Goal: Task Accomplishment & Management: Complete application form

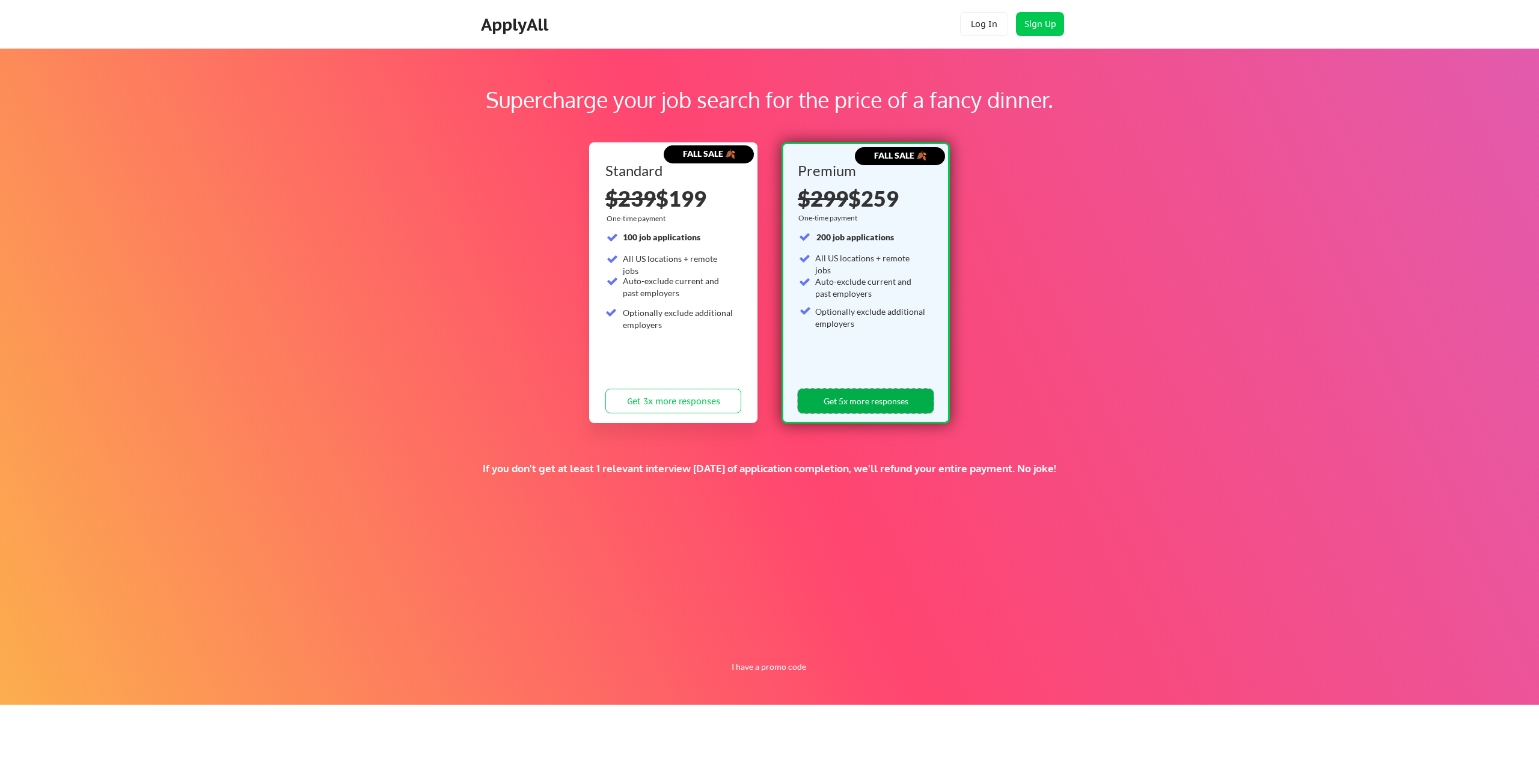
click at [870, 392] on button "Get 5x more responses" at bounding box center [866, 401] width 136 height 25
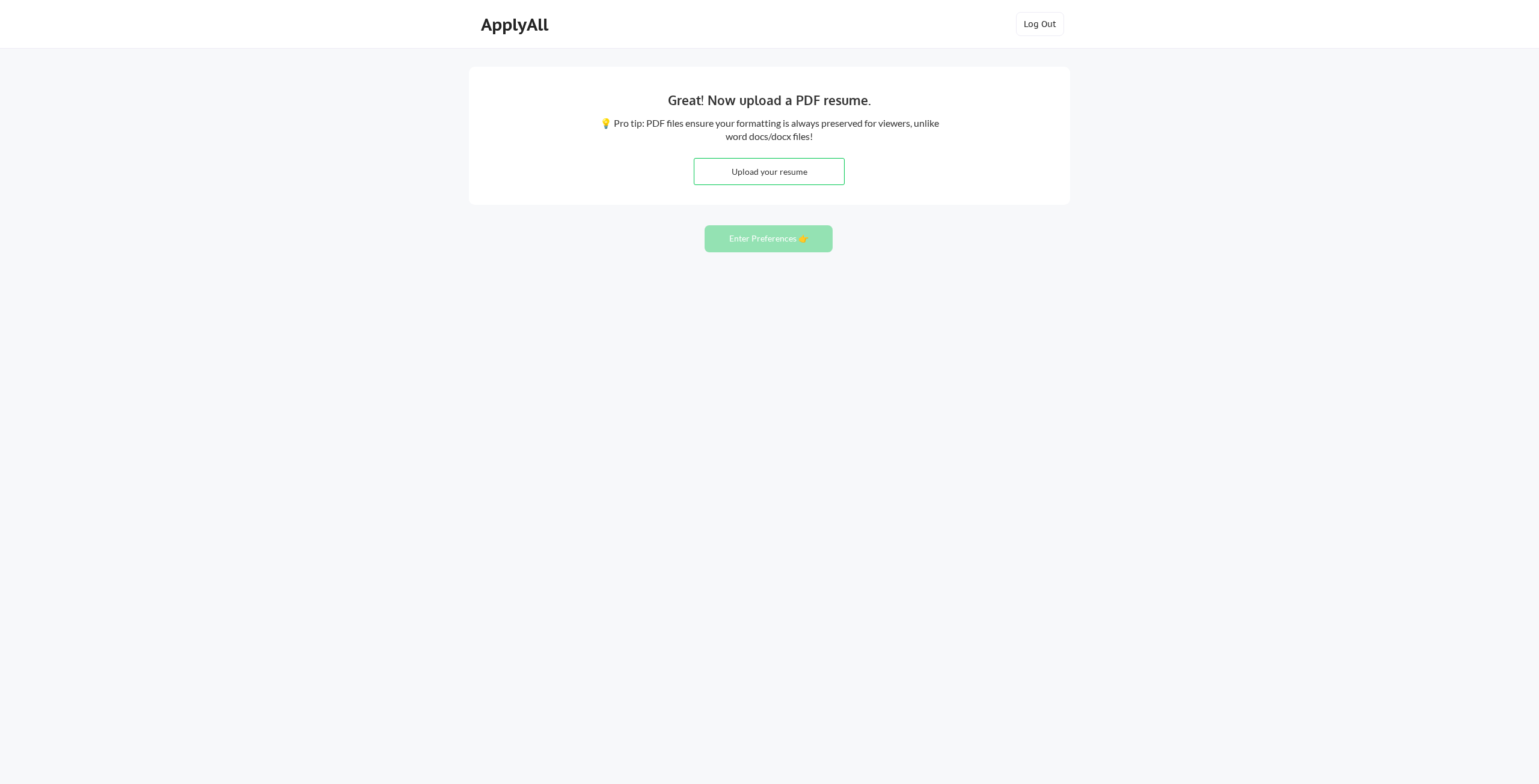
click at [754, 170] on input "file" at bounding box center [769, 171] width 150 height 26
type input "C:\fakepath\Randy Biglow, Resume.pdf"
click at [774, 245] on button "Enter Preferences 👉" at bounding box center [768, 239] width 128 height 27
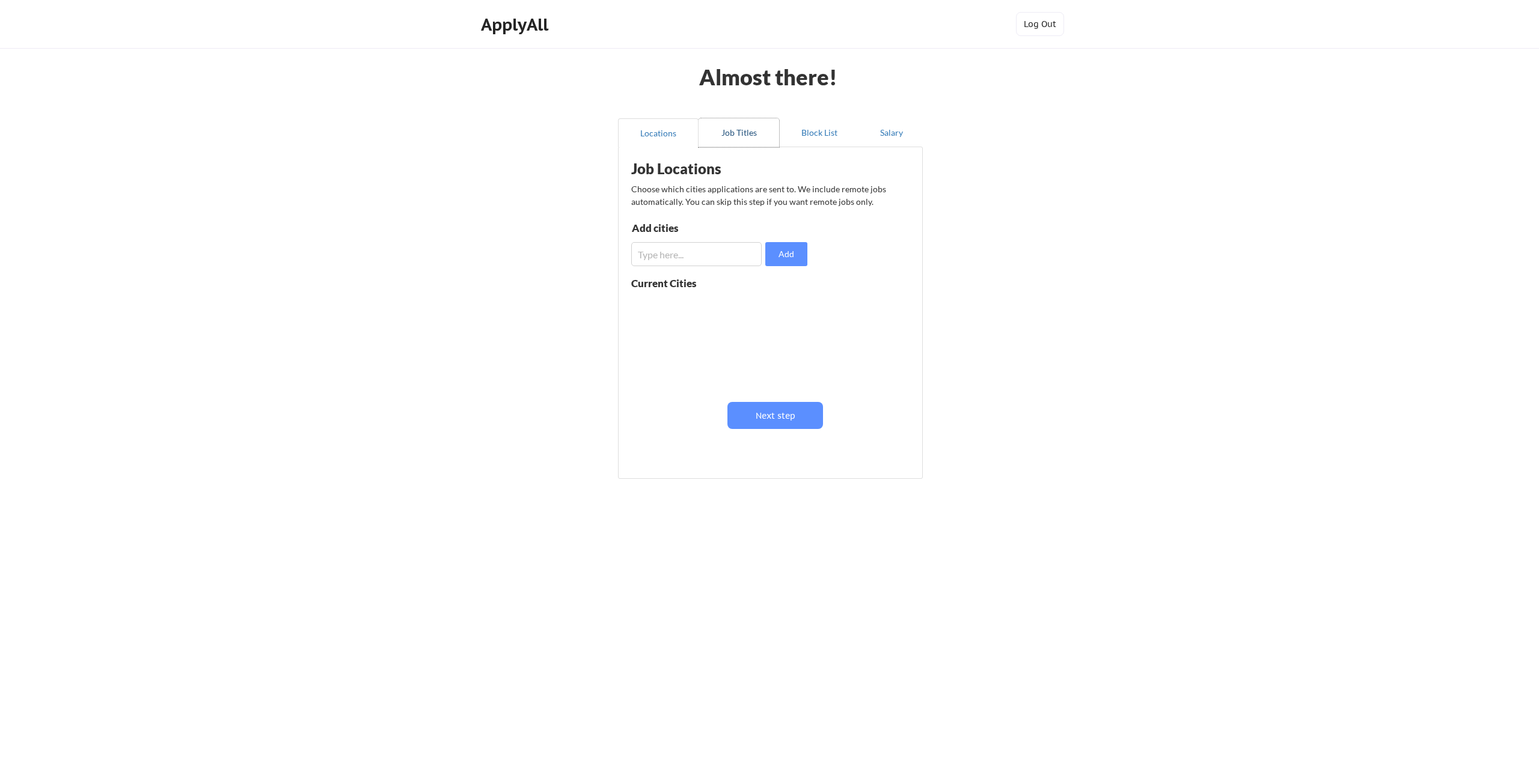
click at [736, 128] on button "Job Titles" at bounding box center [738, 133] width 80 height 29
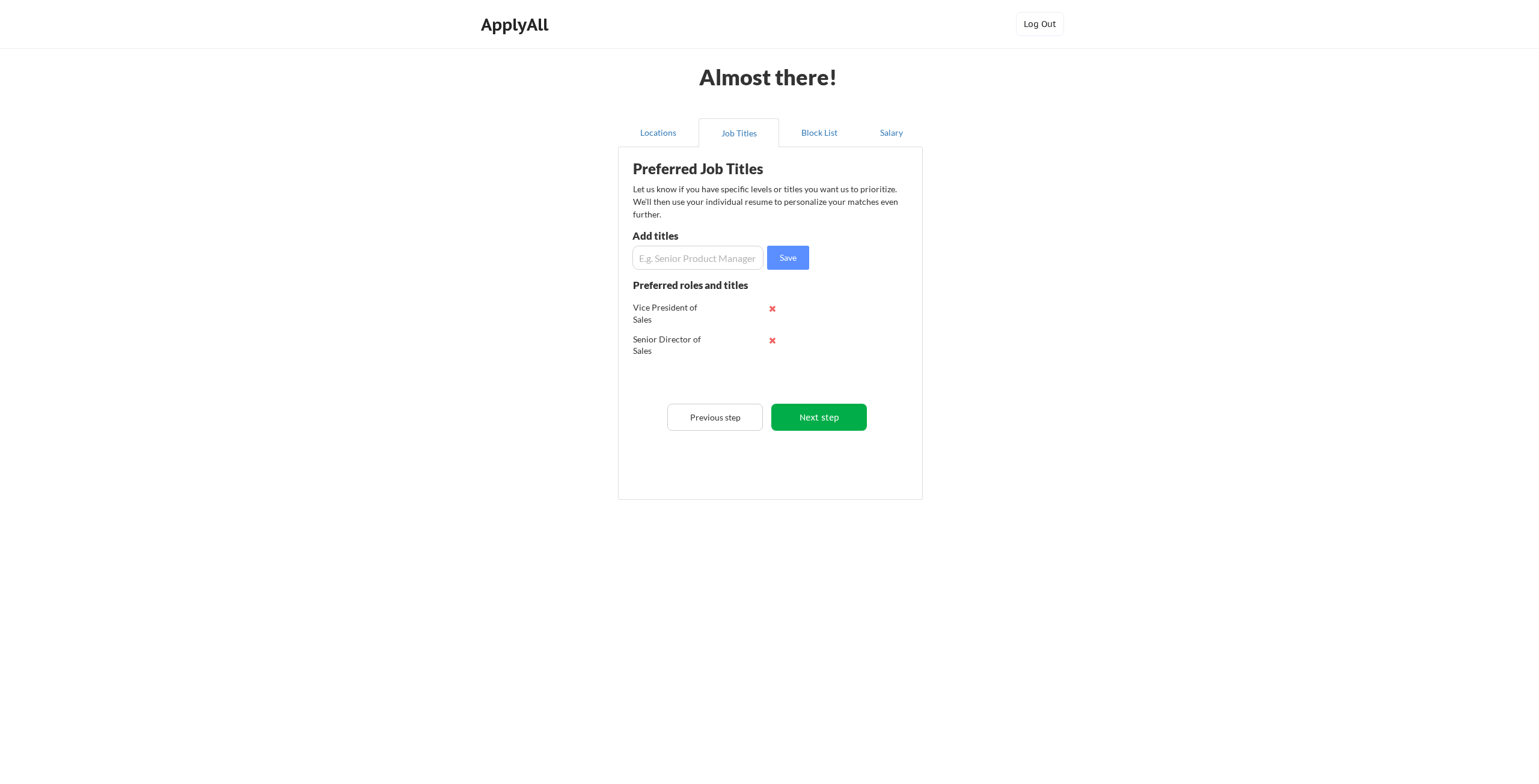
click at [811, 412] on button "Next step" at bounding box center [818, 418] width 96 height 27
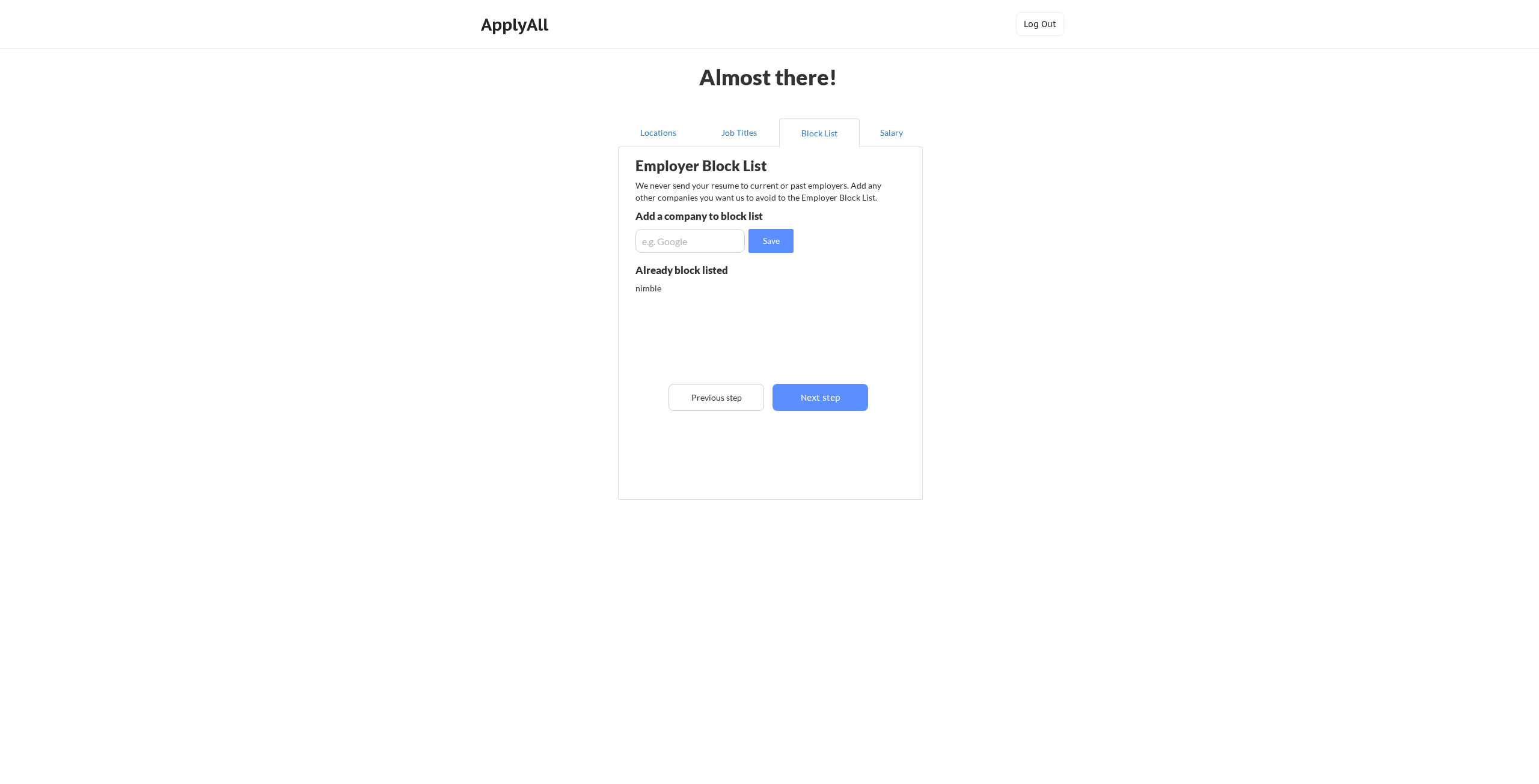
click at [667, 250] on input "input" at bounding box center [690, 240] width 109 height 24
type input "Nimble RCM"
click at [755, 233] on button "Save" at bounding box center [771, 240] width 45 height 24
click at [830, 402] on button "Next step" at bounding box center [820, 397] width 96 height 27
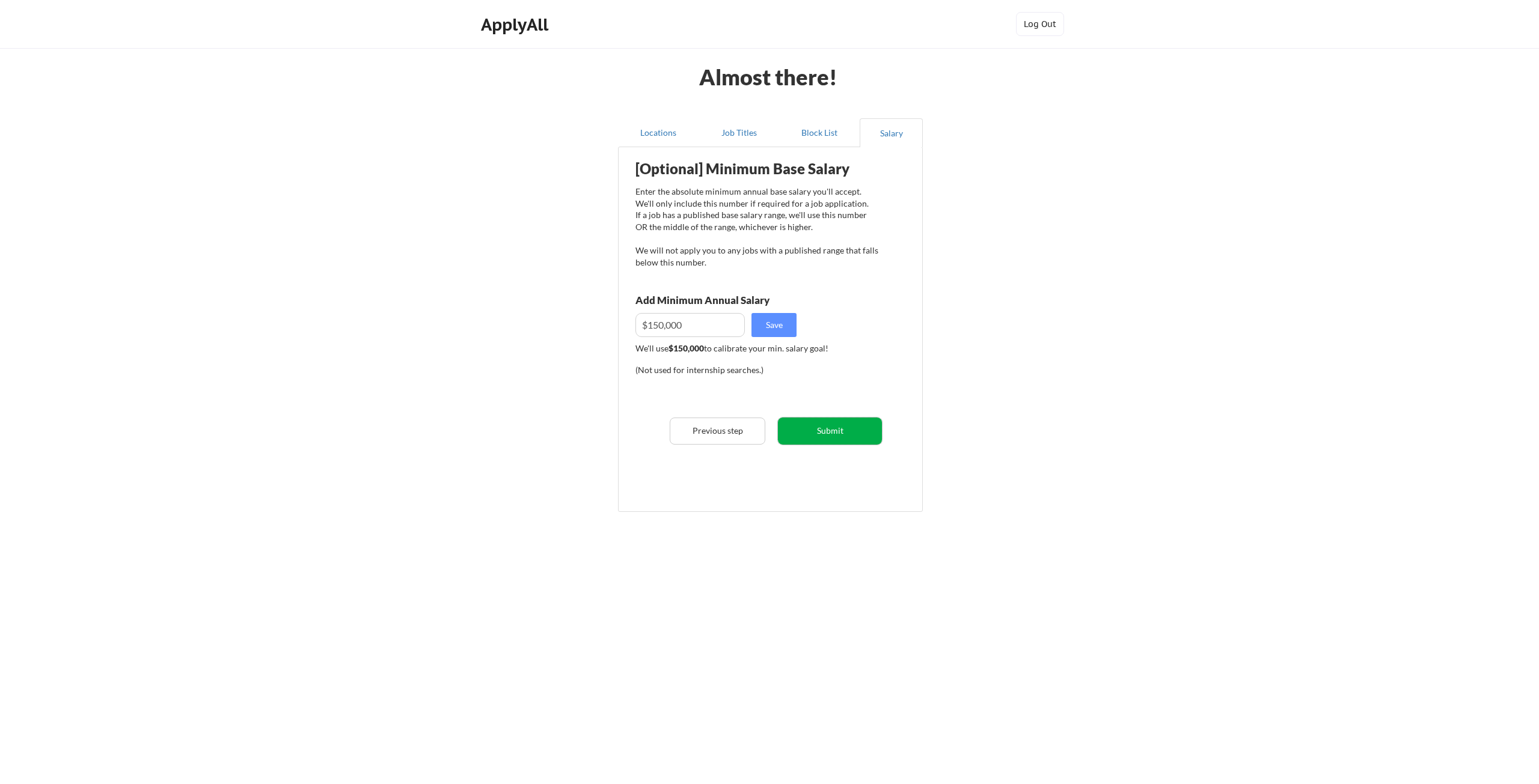
click at [835, 432] on button "Submit" at bounding box center [830, 431] width 104 height 27
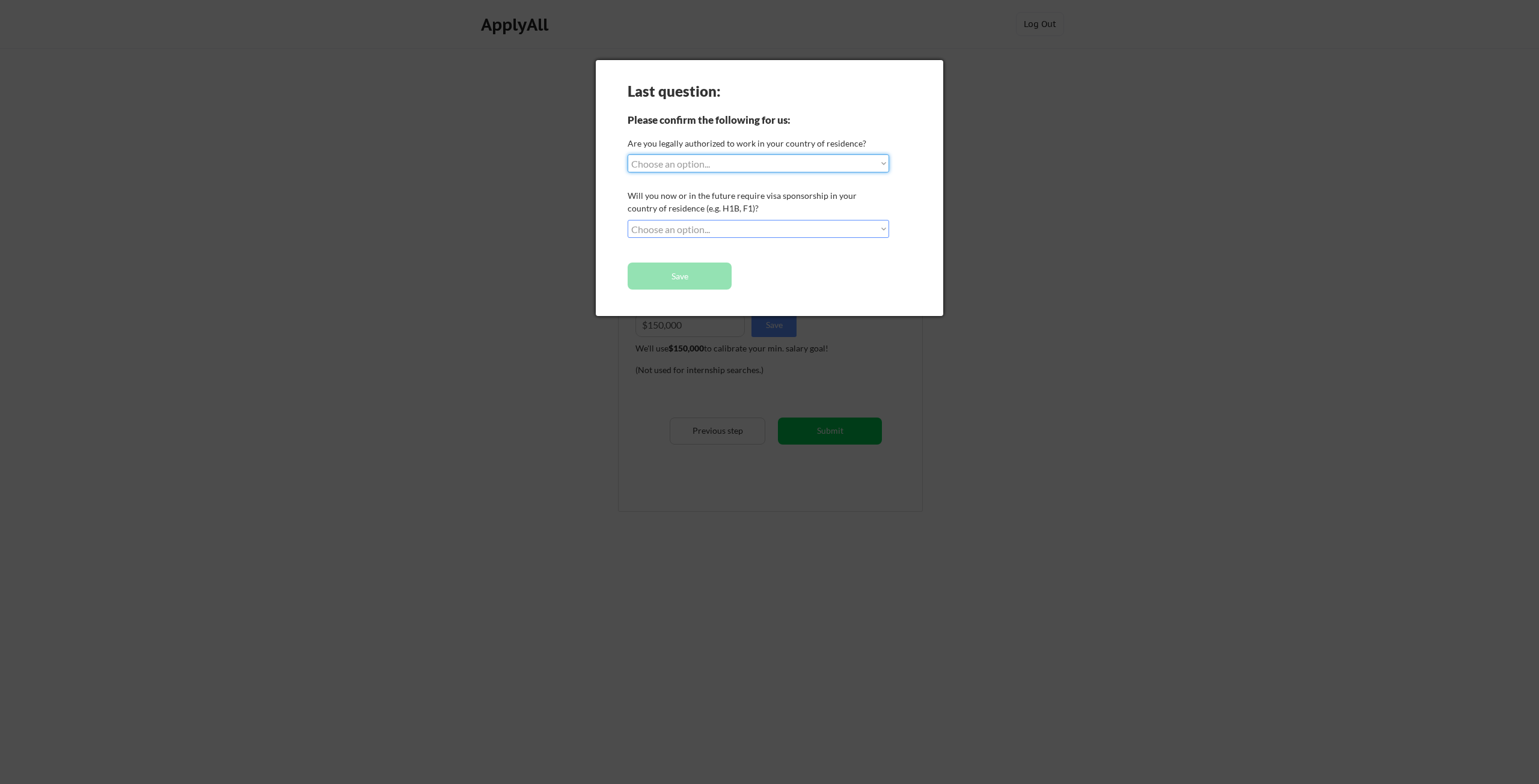
click at [662, 165] on select "Choose an option... Yes, I am a [DEMOGRAPHIC_DATA] Citizen Yes, I am a [DEMOGRA…" at bounding box center [757, 163] width 261 height 18
select select ""yes__i_am_a_[DEMOGRAPHIC_DATA]""
click at [627, 154] on select "Choose an option... Yes, I am a [DEMOGRAPHIC_DATA] Citizen Yes, I am a [DEMOGRA…" at bounding box center [757, 163] width 261 height 18
click at [685, 231] on select "Choose an option... No, I will not need sponsorship Yes, I will need sponsorship" at bounding box center [757, 229] width 261 height 18
select select ""no__i_will_not_need_sponsorship""
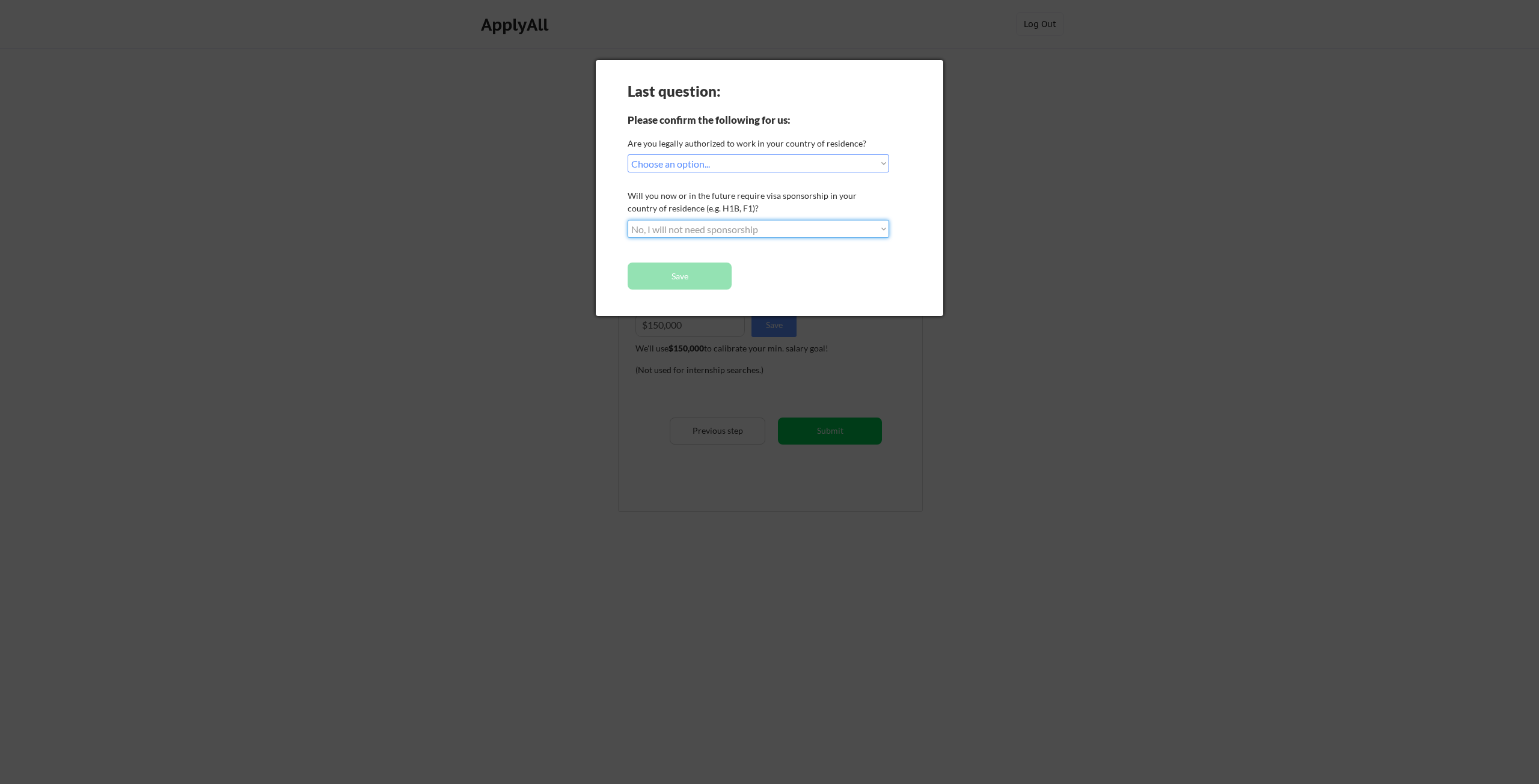
click at [627, 220] on select "Choose an option... No, I will not need sponsorship Yes, I will need sponsorship" at bounding box center [757, 229] width 261 height 18
click at [679, 279] on button "Save" at bounding box center [679, 276] width 104 height 27
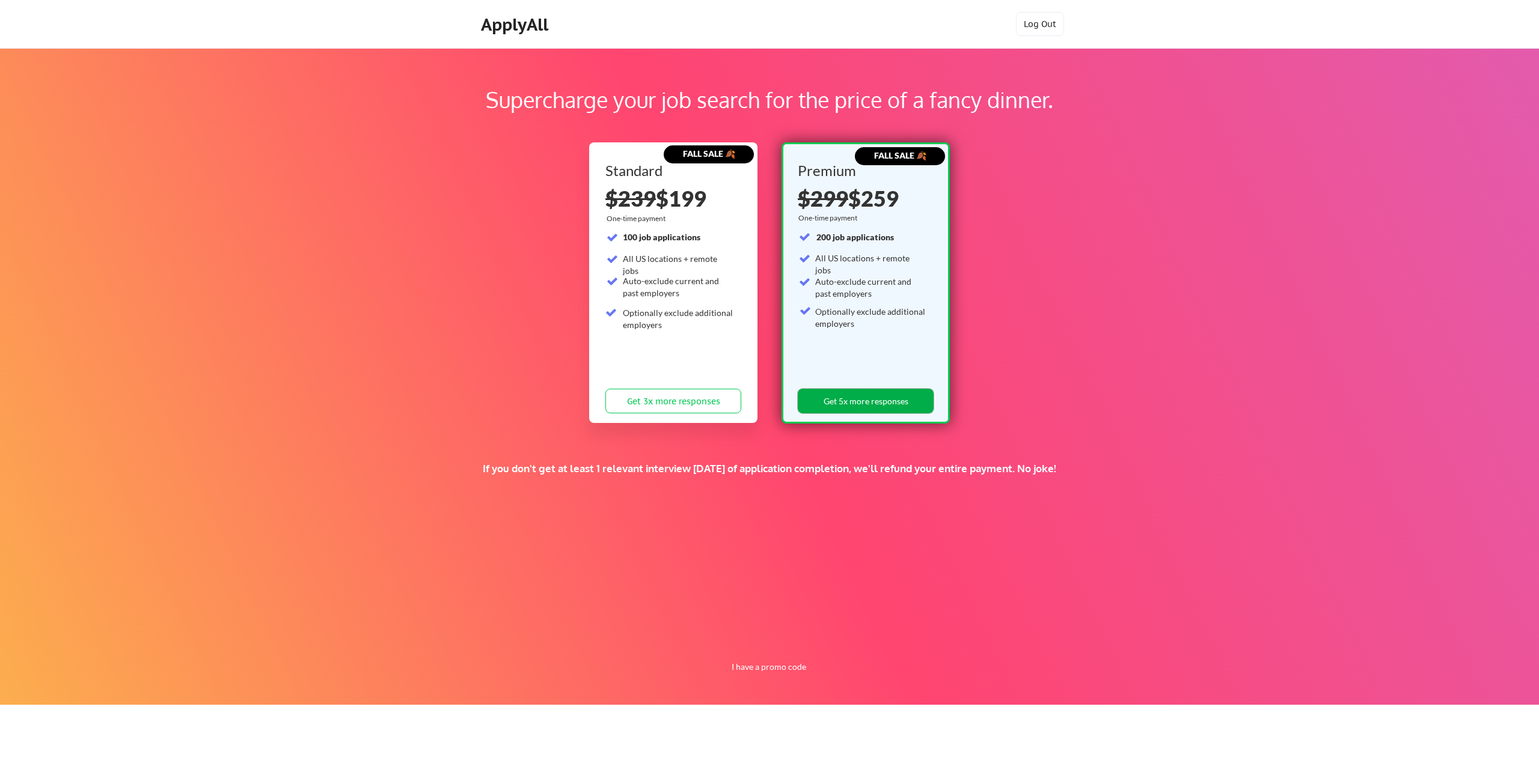
click at [865, 399] on button "Get 5x more responses" at bounding box center [866, 401] width 136 height 25
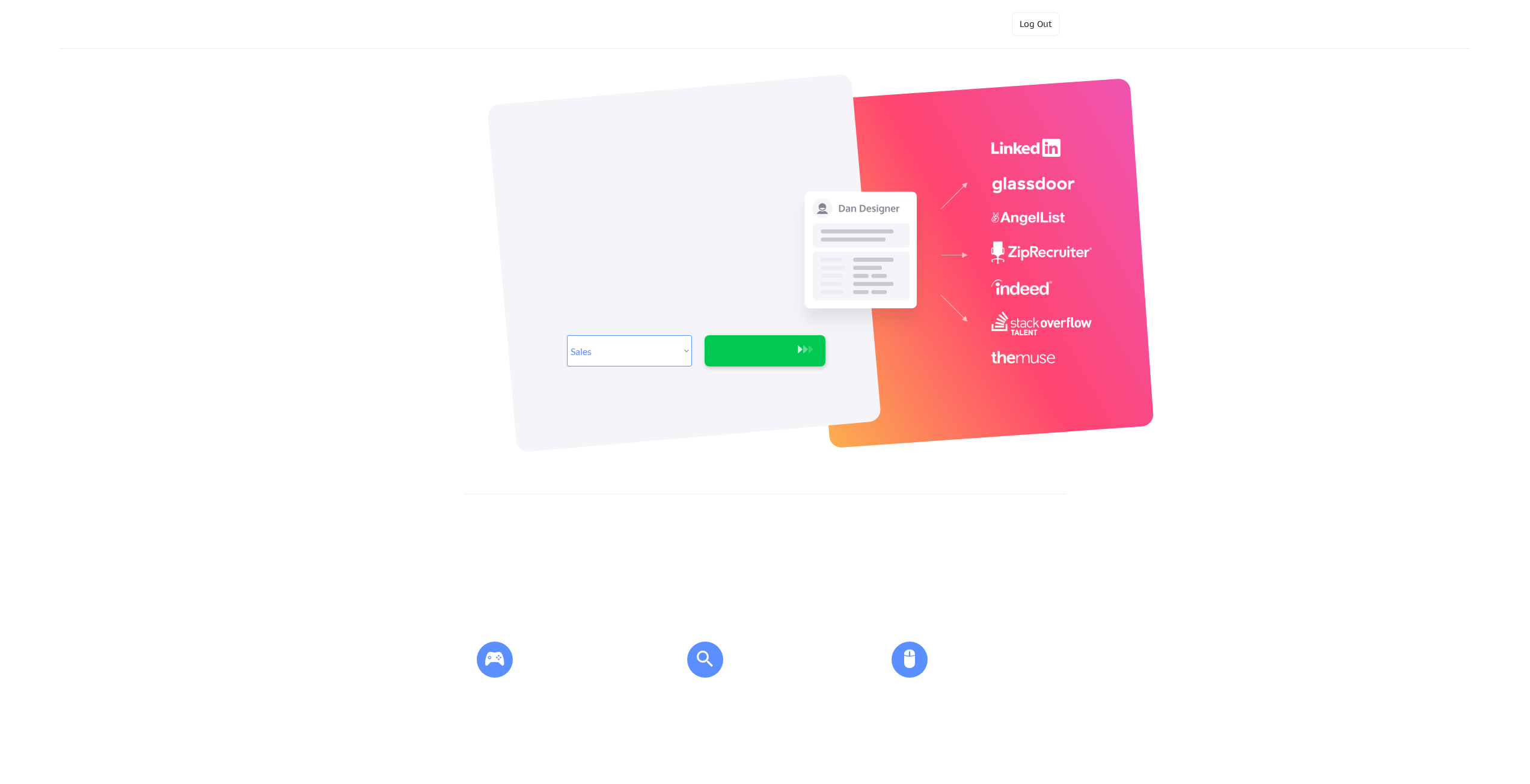
select select ""sales0""
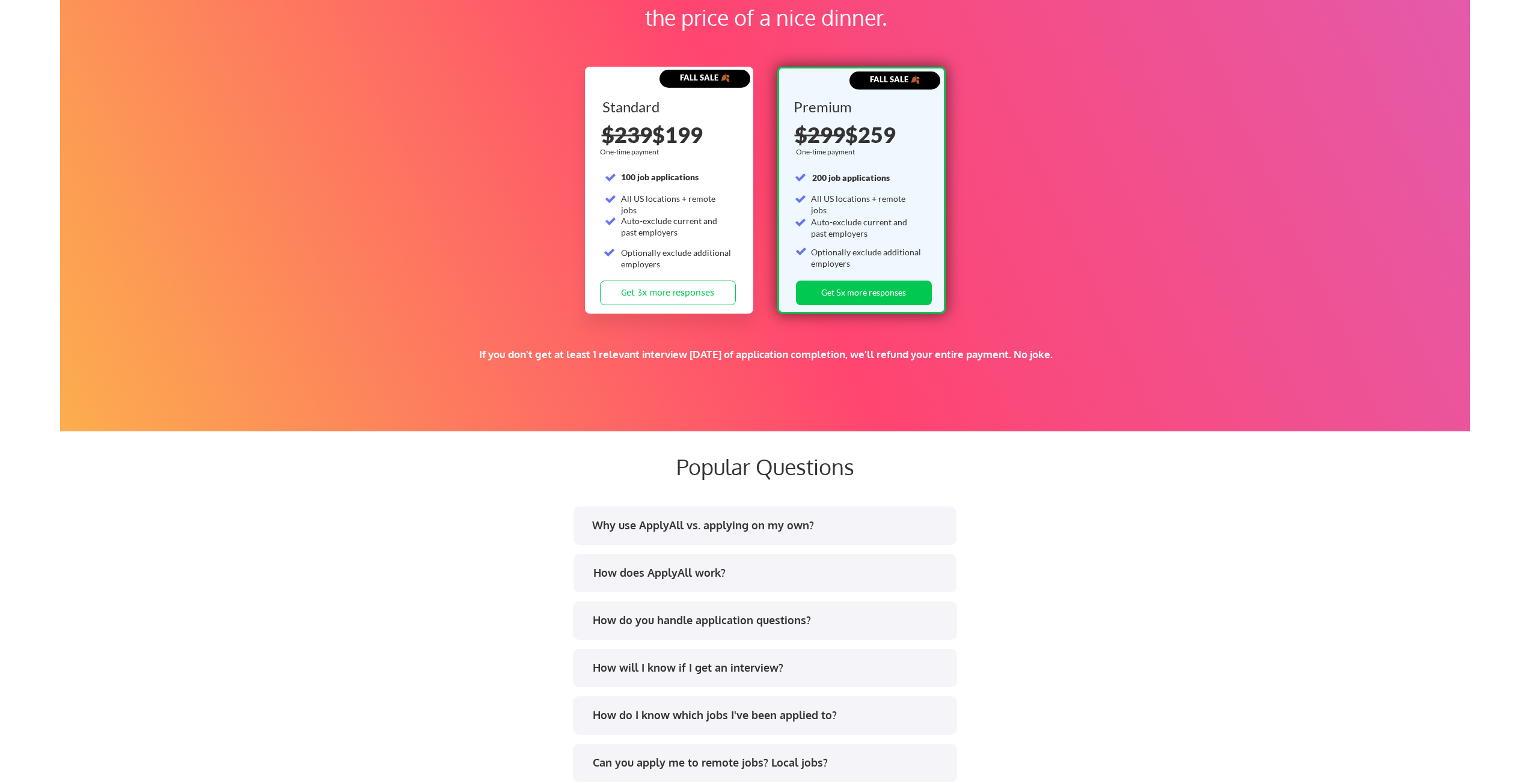
scroll to position [1983, 0]
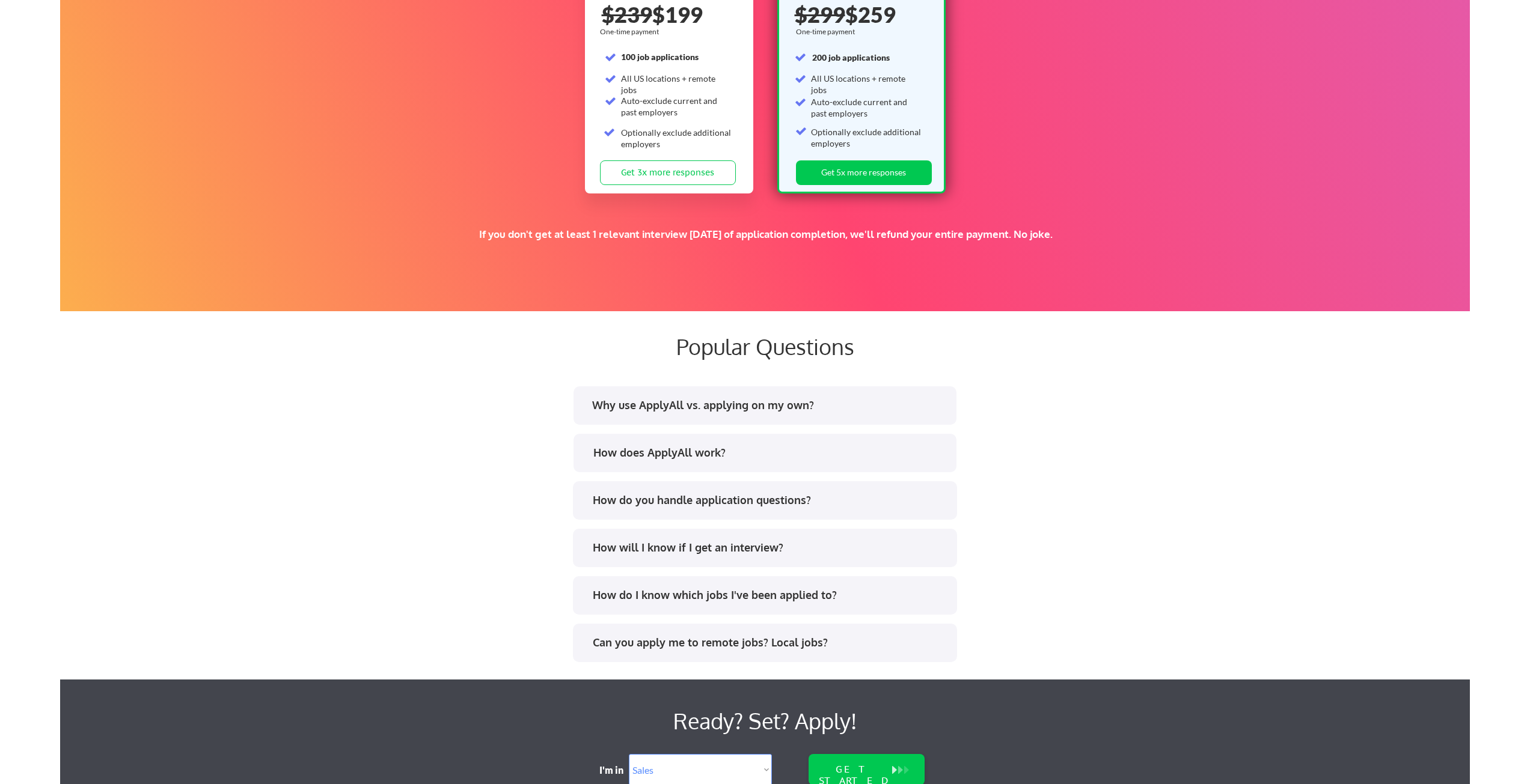
click at [730, 453] on div "How does ApplyAll work?" at bounding box center [770, 453] width 353 height 15
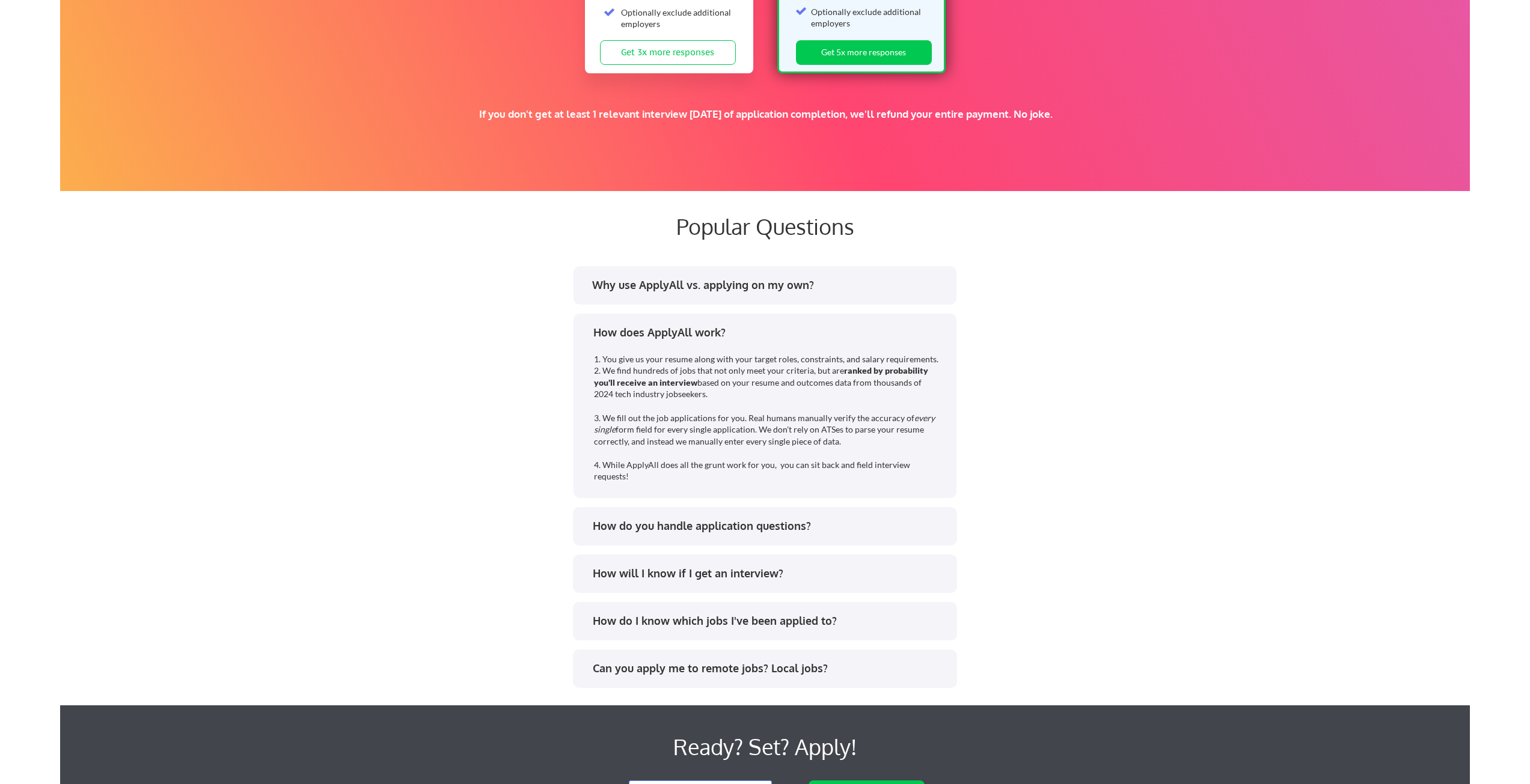
scroll to position [2163, 0]
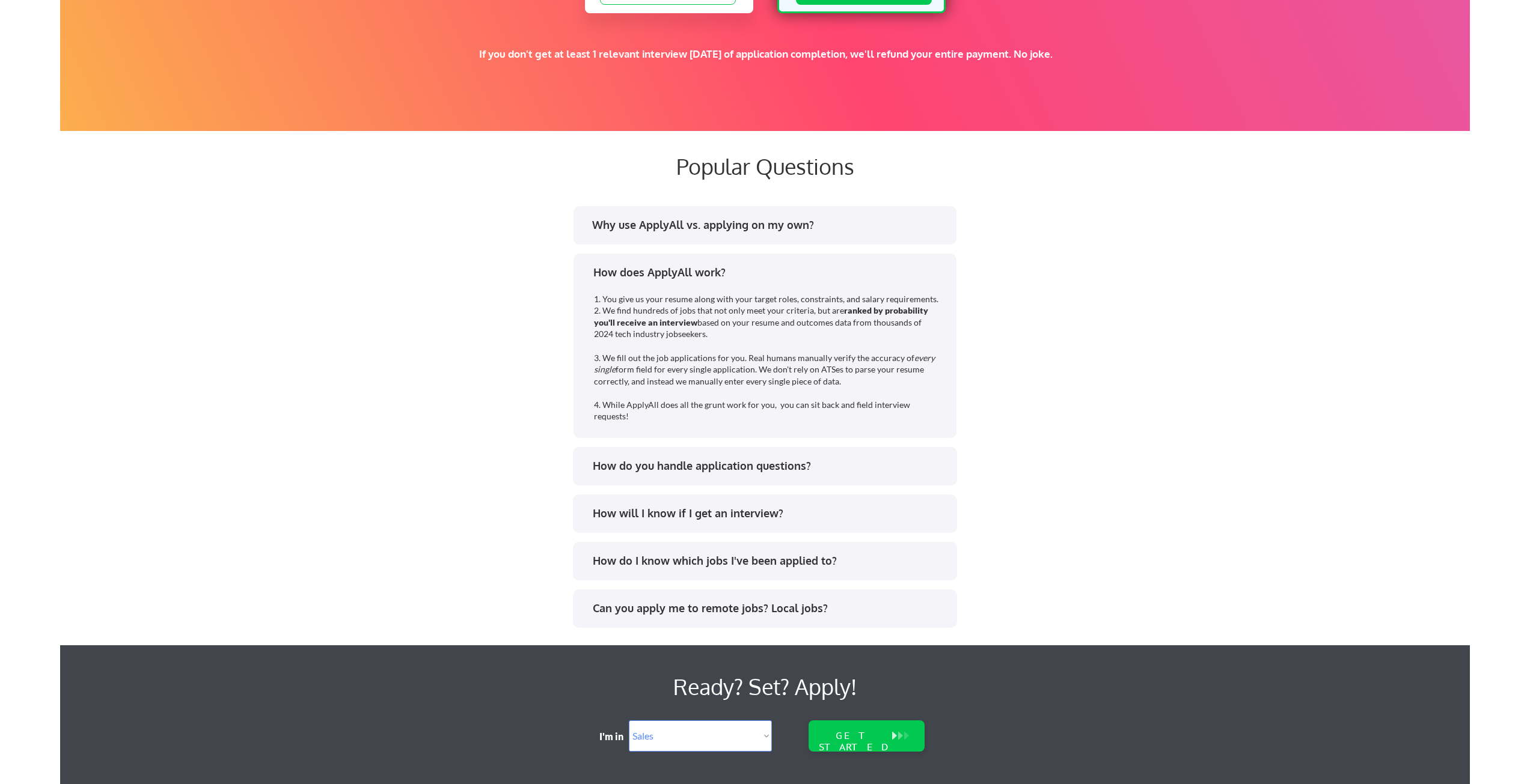
click at [723, 564] on div "How do I know which jobs I've been applied to?" at bounding box center [769, 561] width 353 height 15
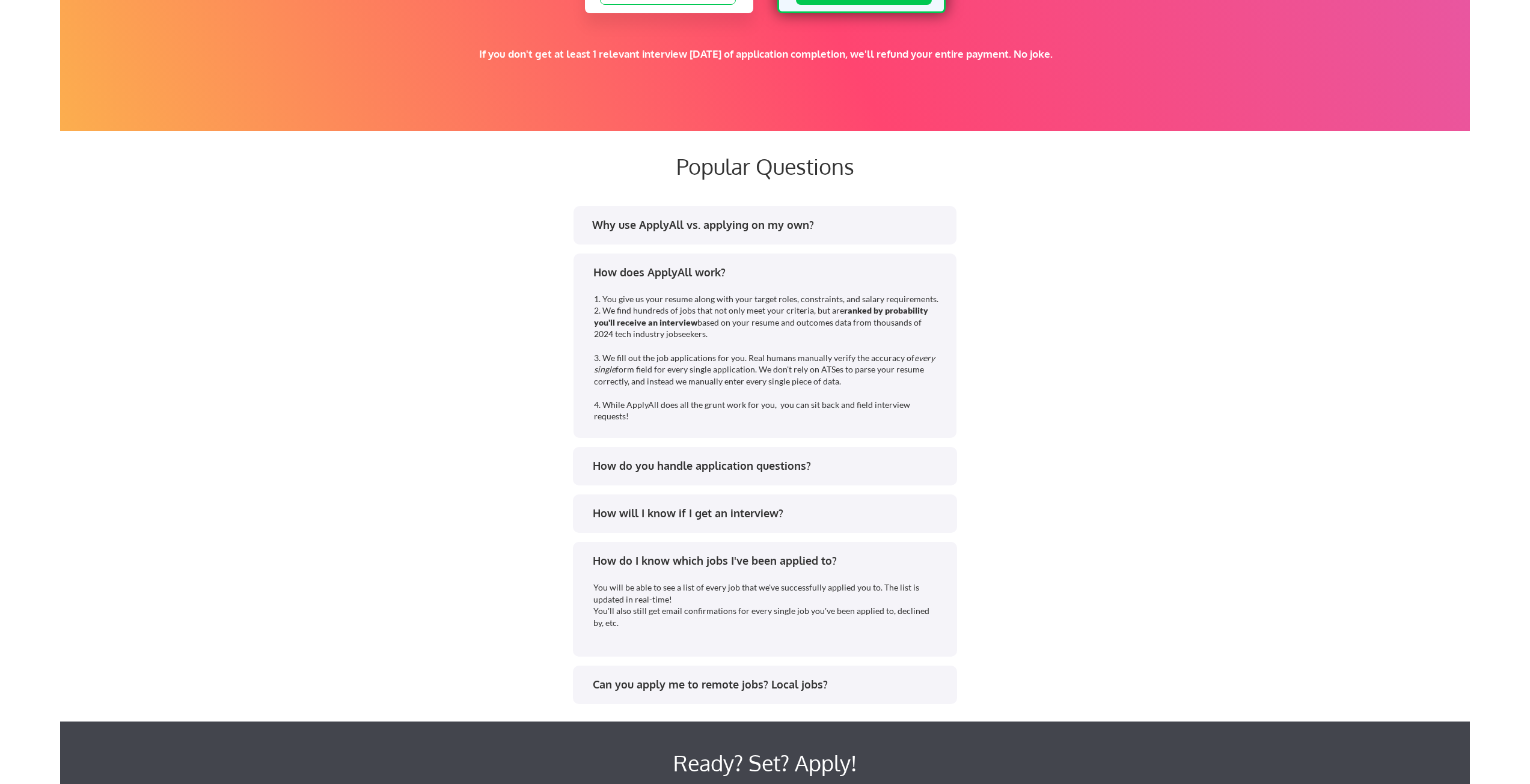
scroll to position [2223, 0]
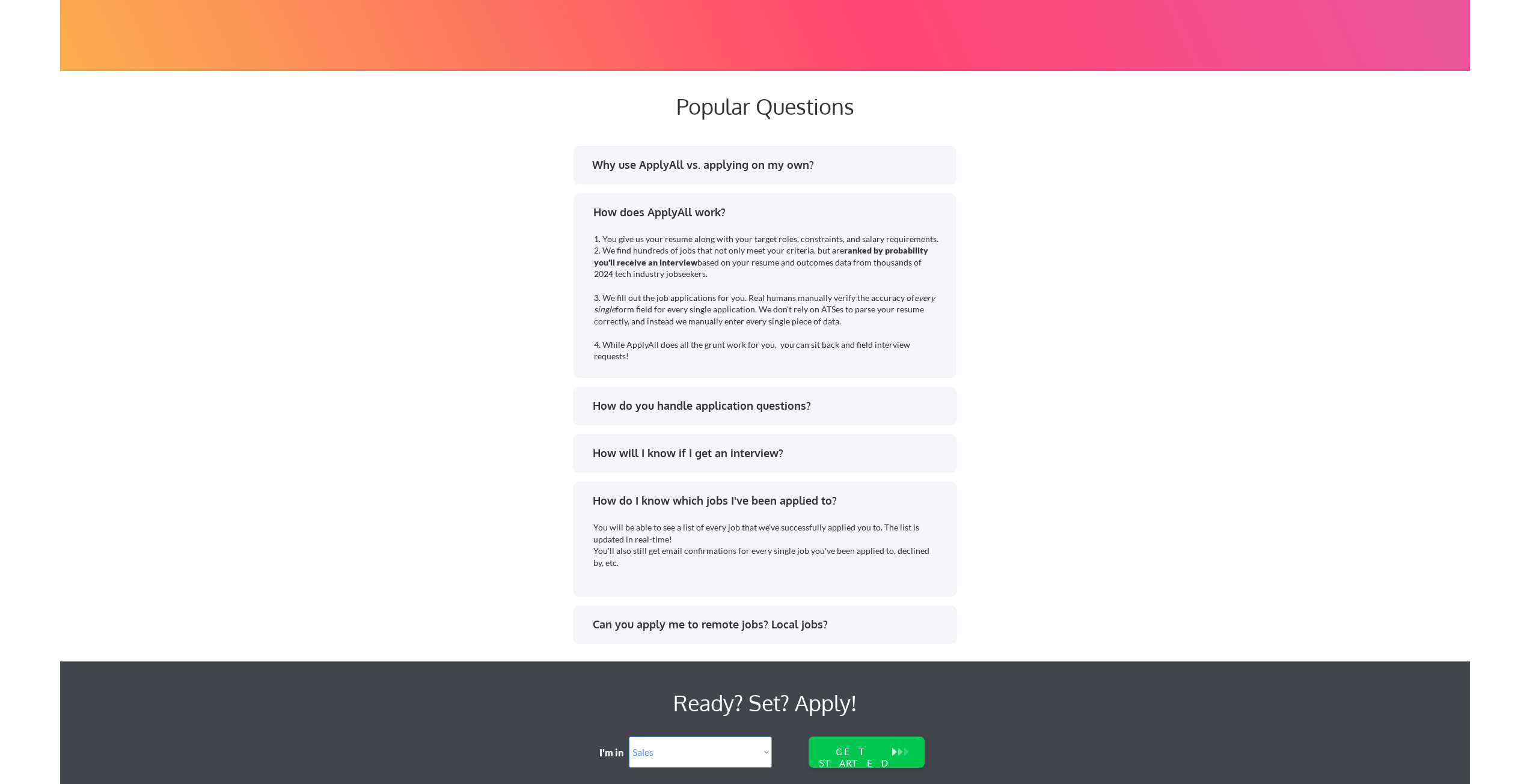
click at [642, 406] on div "How do you handle application questions?" at bounding box center [769, 406] width 353 height 15
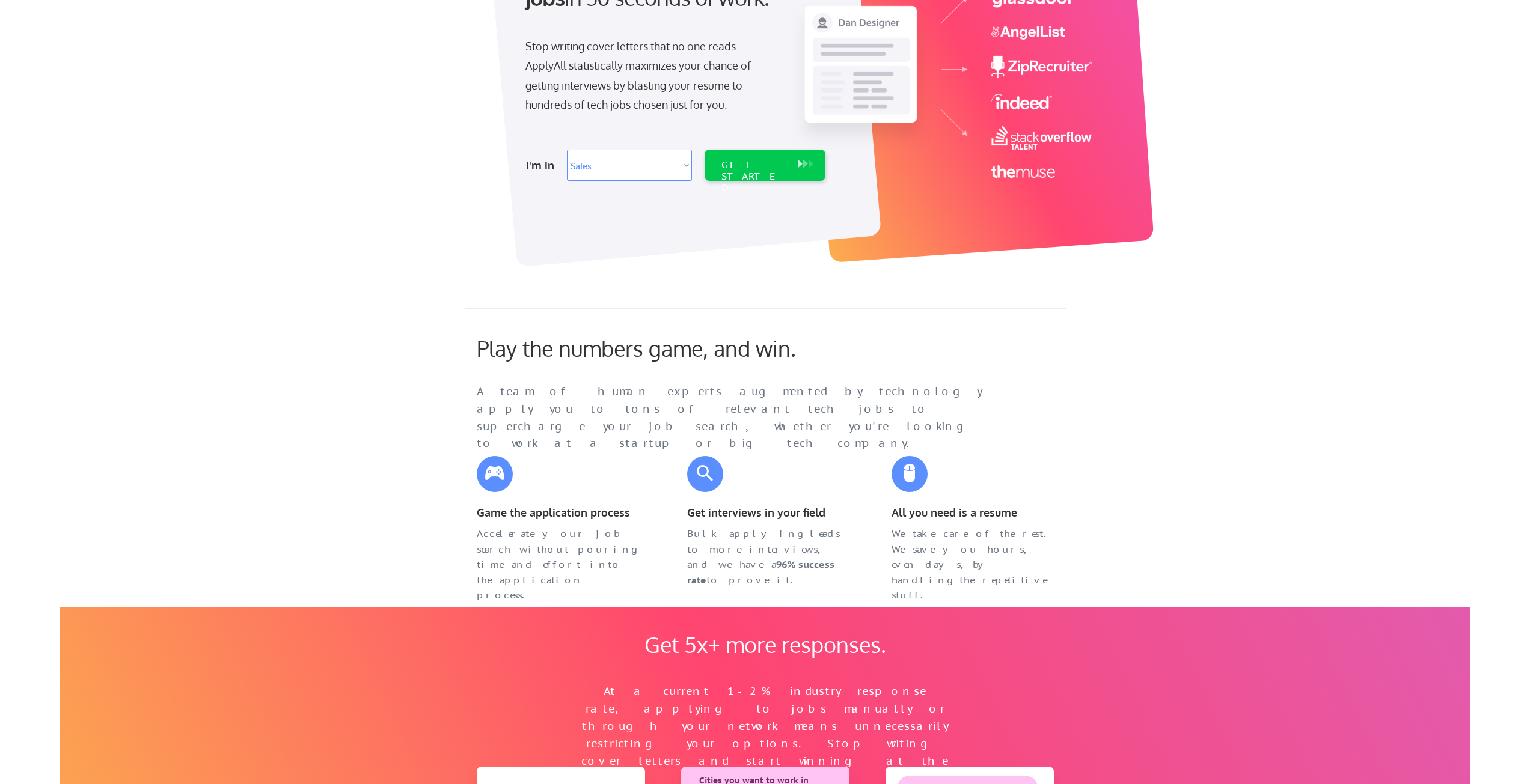
scroll to position [0, 0]
